Goal: Navigation & Orientation: Find specific page/section

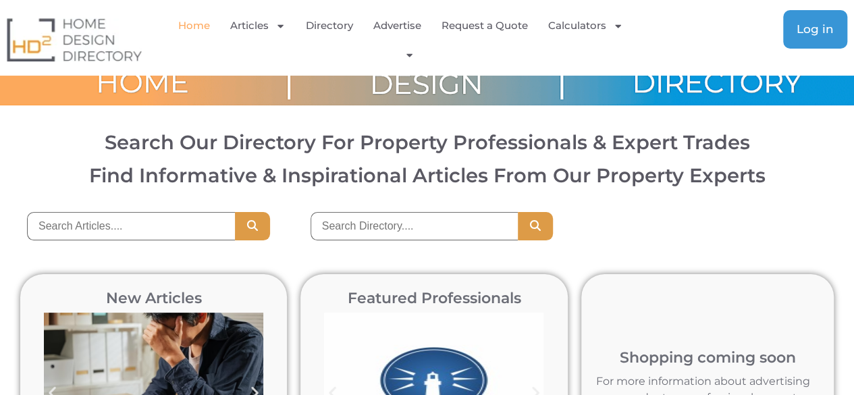
click at [838, 20] on link "Log in" at bounding box center [815, 29] width 64 height 38
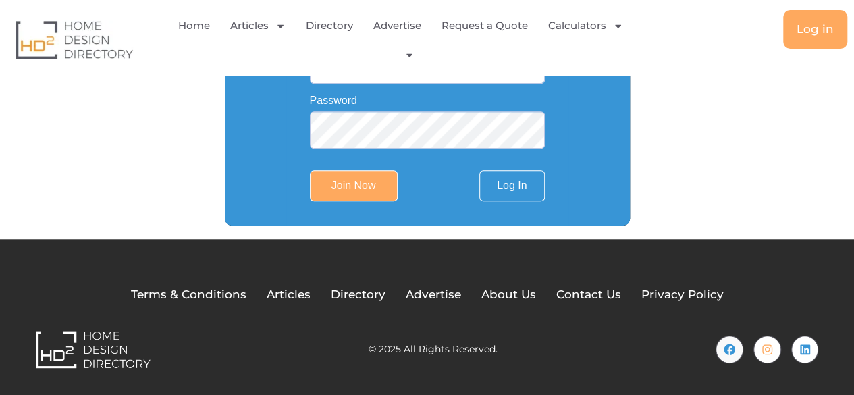
scroll to position [509, 0]
